Goal: Navigation & Orientation: Find specific page/section

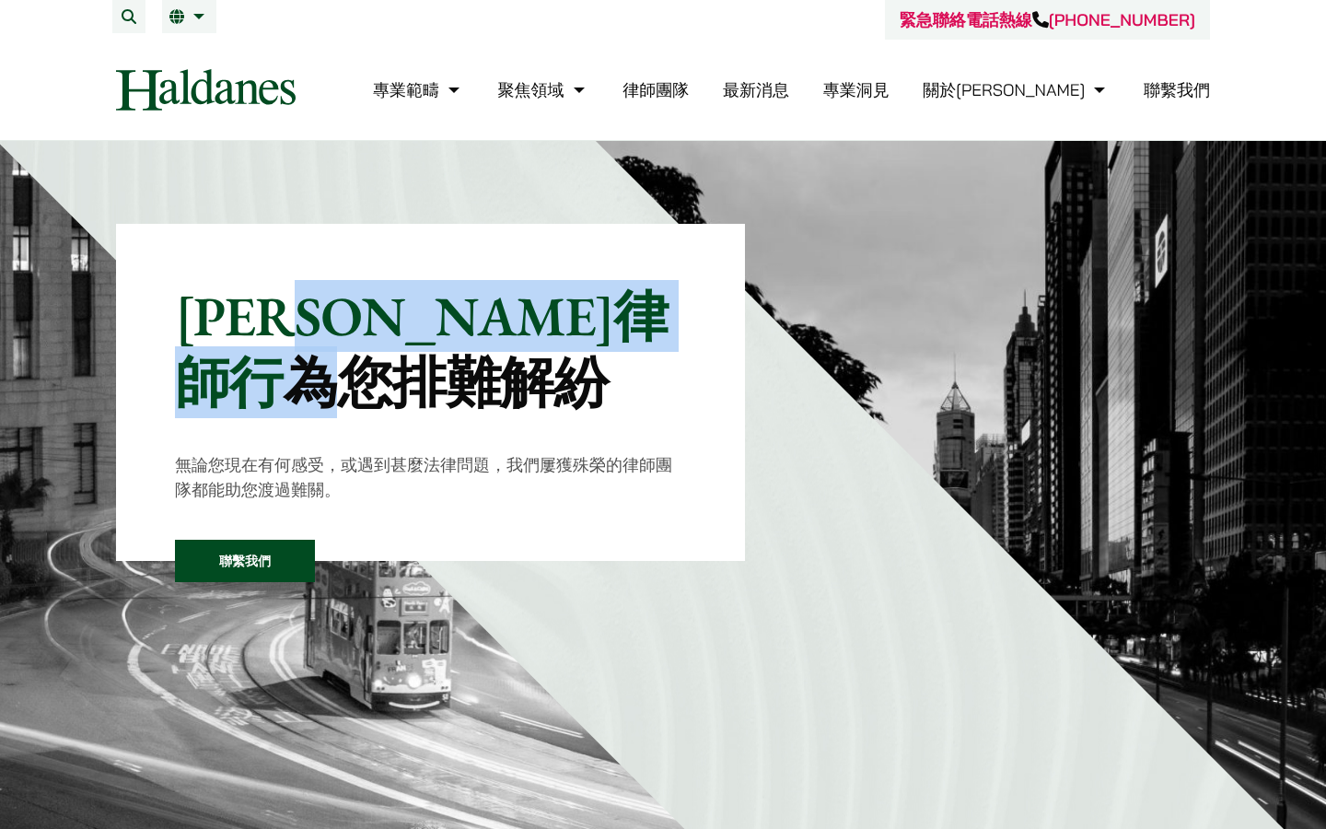
drag, startPoint x: 382, startPoint y: 315, endPoint x: 473, endPoint y: 316, distance: 91.2
click at [473, 316] on p "[PERSON_NAME]律師行 為您排難解紛" at bounding box center [430, 349] width 511 height 133
click at [473, 346] on mark "為您排難解紛" at bounding box center [446, 382] width 325 height 72
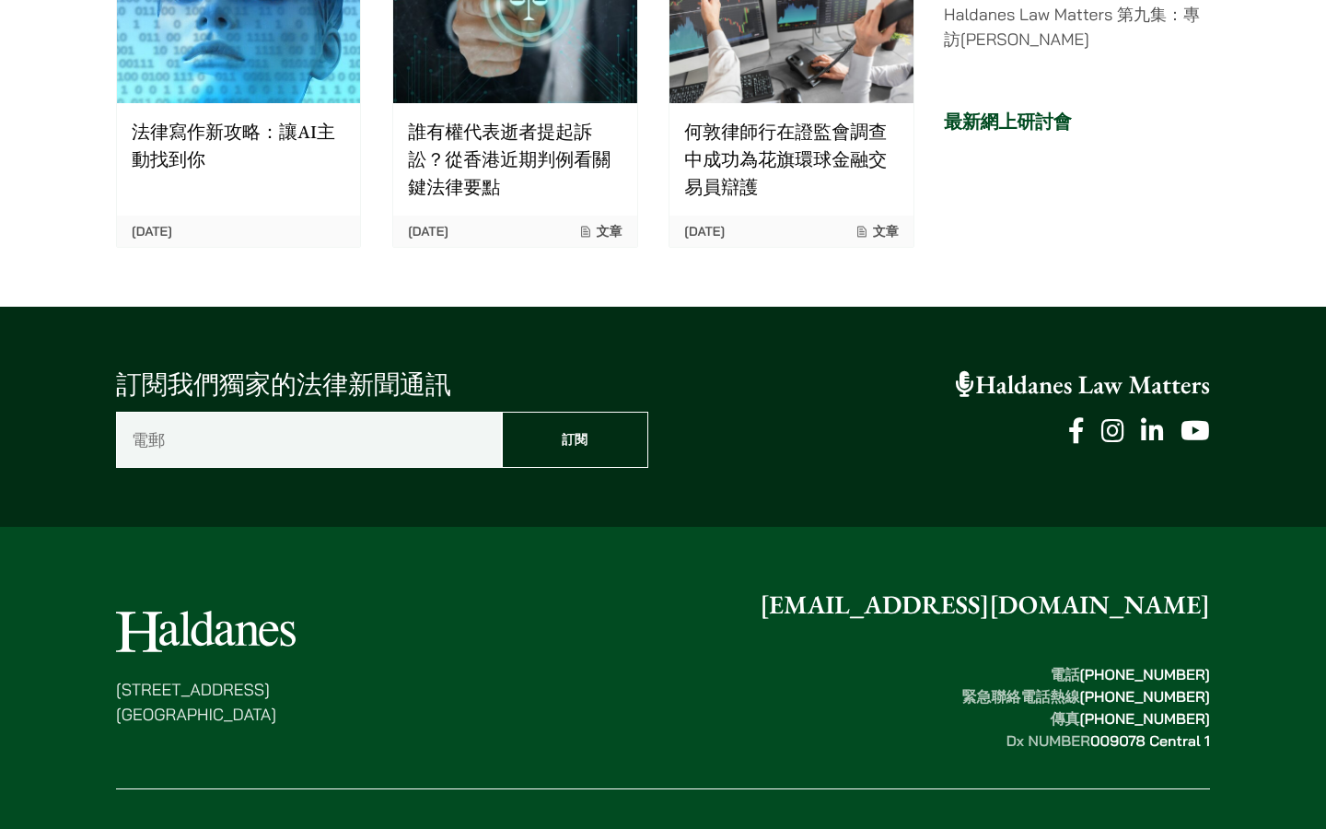
scroll to position [4558, 0]
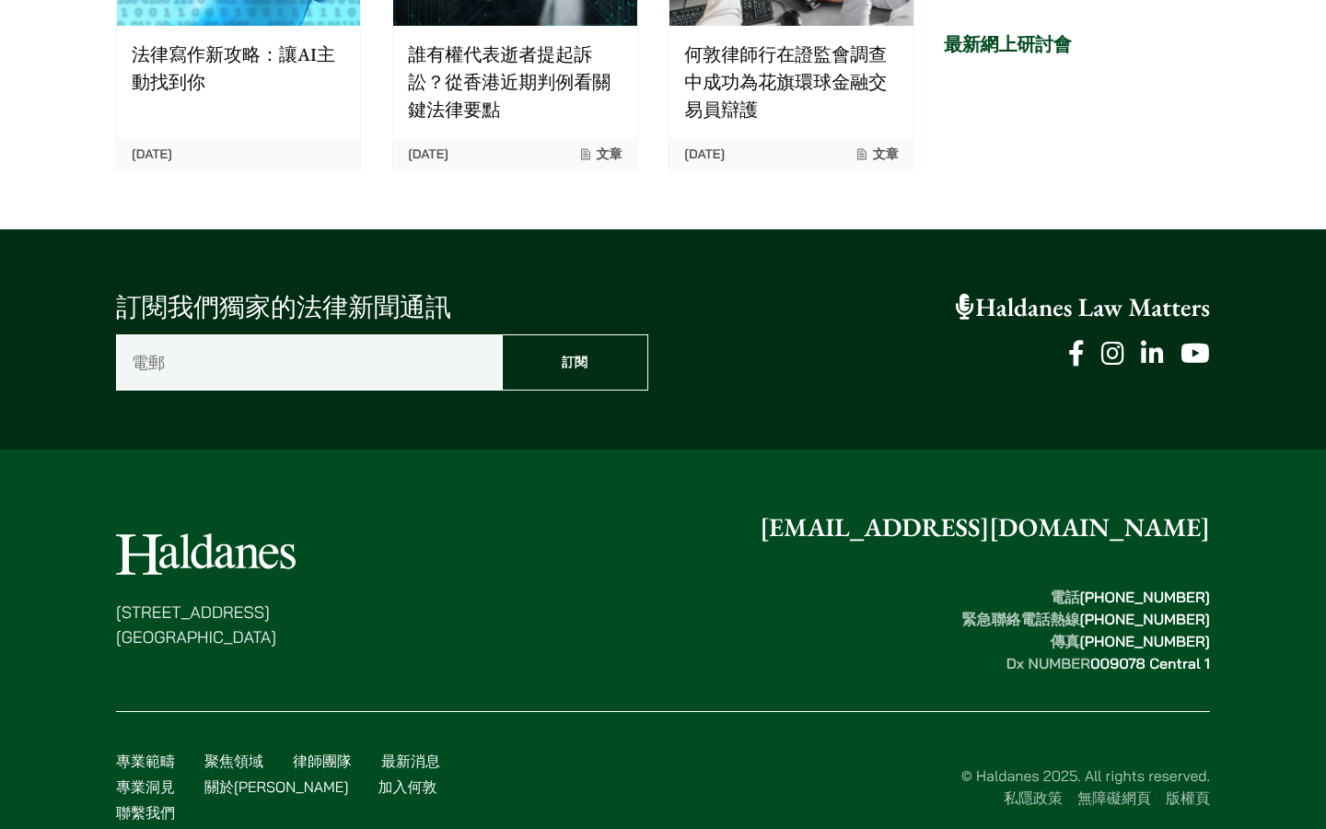
click at [333, 751] on link "律師團隊" at bounding box center [322, 760] width 59 height 18
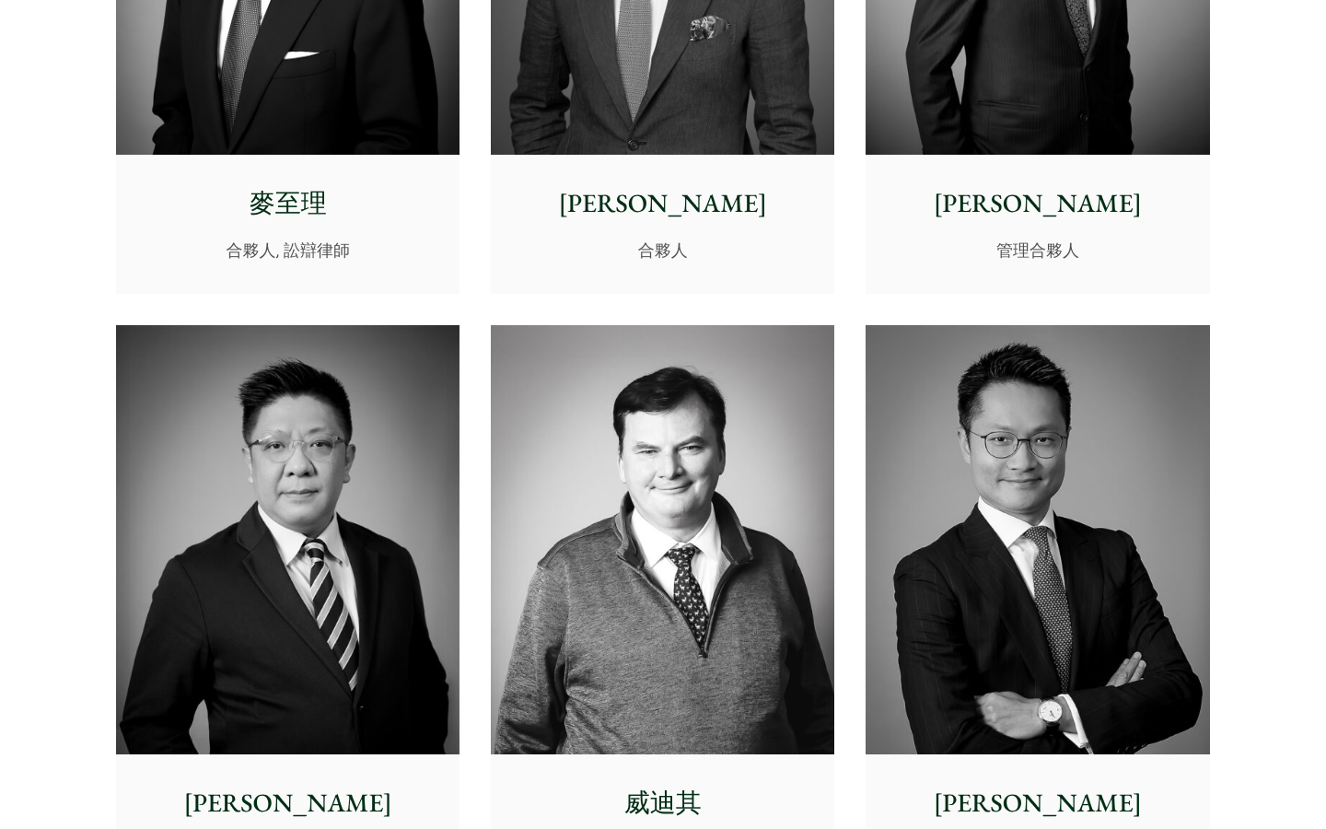
scroll to position [253, 0]
